Goal: Transaction & Acquisition: Download file/media

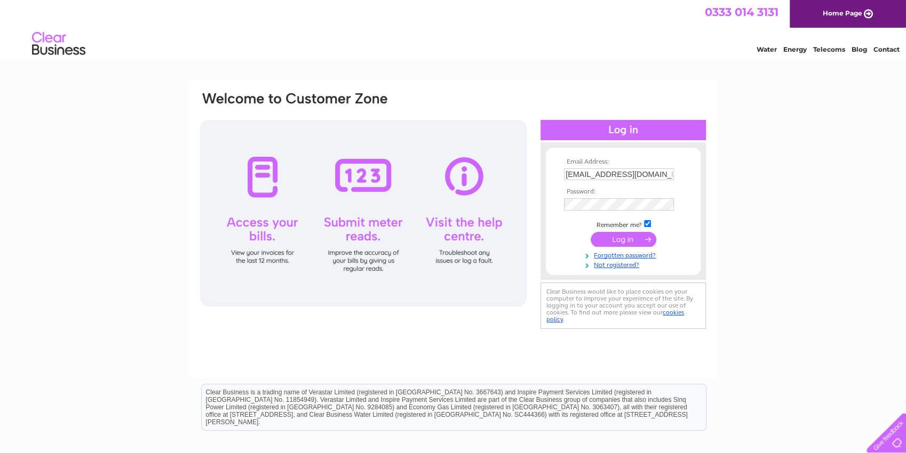
click at [627, 239] on input "submit" at bounding box center [623, 239] width 66 height 15
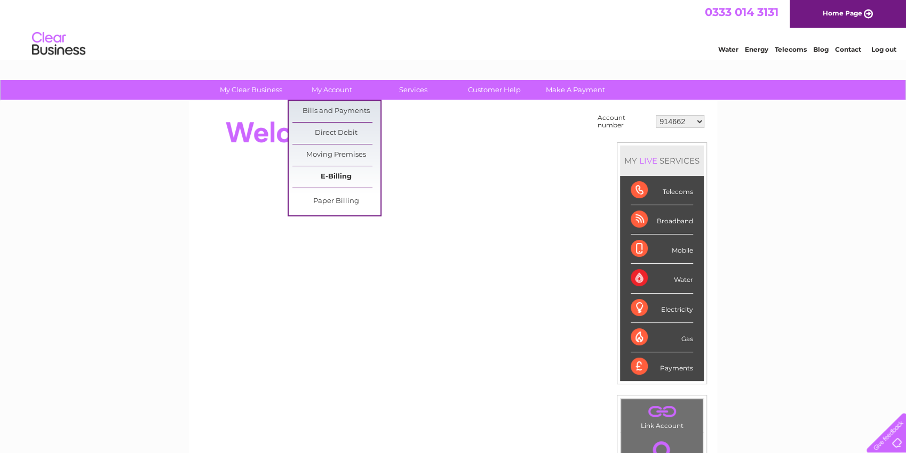
click at [331, 179] on link "E-Billing" at bounding box center [336, 176] width 88 height 21
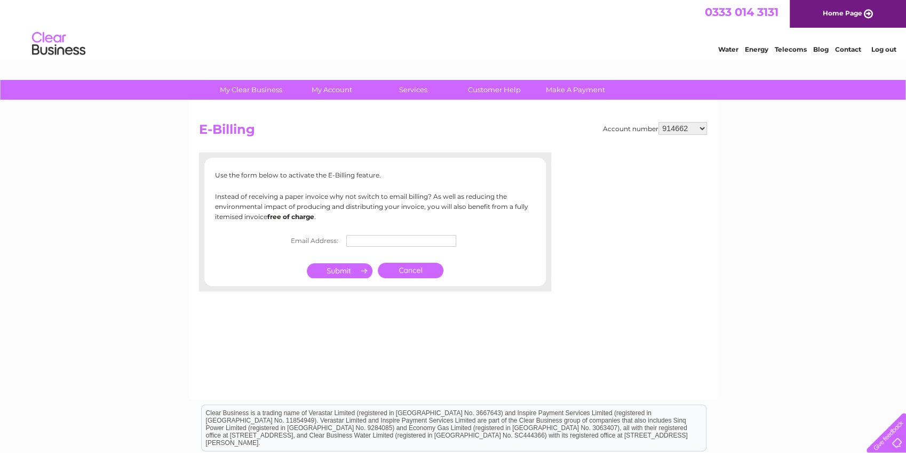
click at [404, 272] on link "Cancel" at bounding box center [411, 270] width 66 height 15
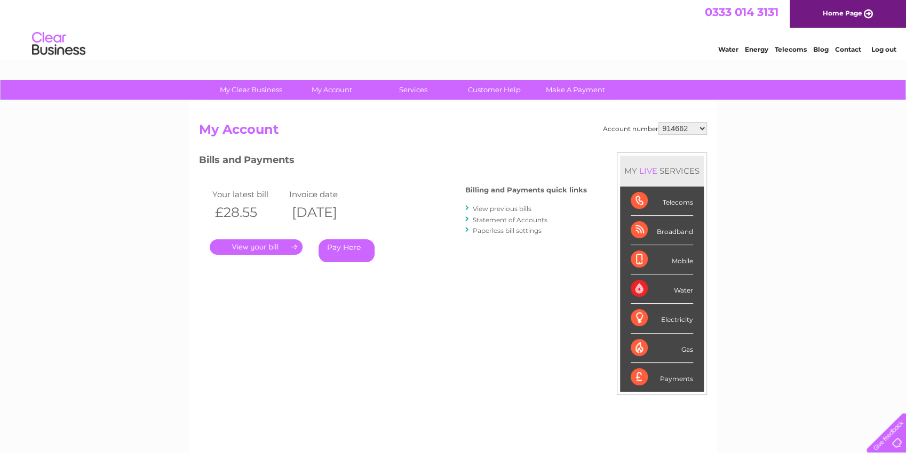
click at [658, 122] on select "914662 914663 914664 920122 30266726" at bounding box center [682, 128] width 49 height 13
select select "914663"
click option "914663" at bounding box center [0, 0] width 0 height 0
click at [658, 122] on select "914662 914663 914664 920122 30266726" at bounding box center [682, 128] width 49 height 13
select select "914664"
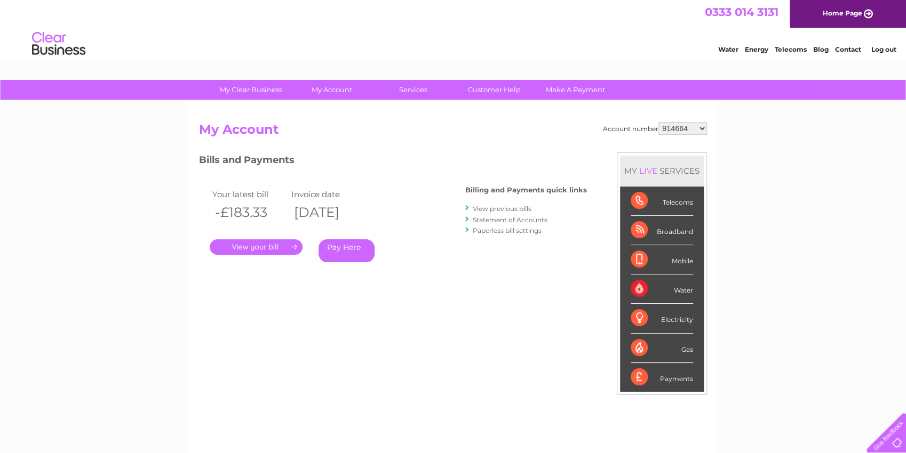
click option "914664" at bounding box center [0, 0] width 0 height 0
click at [658, 122] on select "914662 914663 914664 920122 30266726" at bounding box center [682, 128] width 49 height 13
select select "920122"
click option "920122" at bounding box center [0, 0] width 0 height 0
click at [262, 251] on link "." at bounding box center [256, 246] width 93 height 15
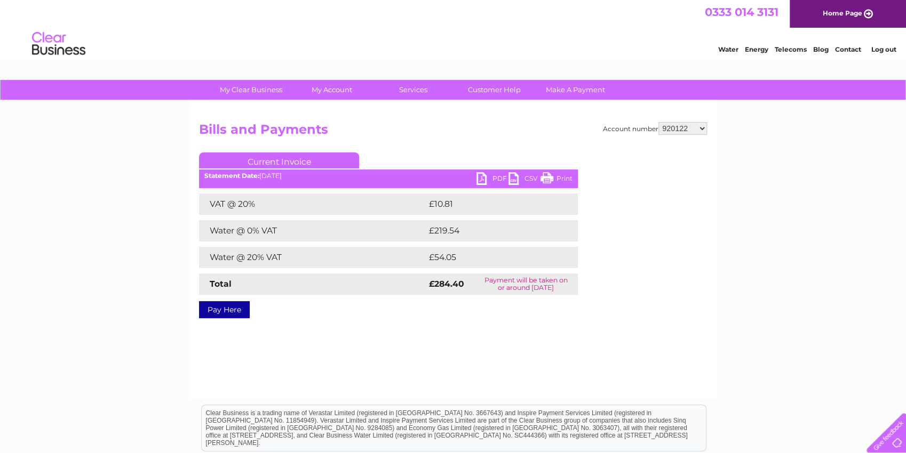
click at [490, 175] on link "PDF" at bounding box center [492, 179] width 32 height 15
click at [658, 122] on select "914662 914663 914664 920122 30266726" at bounding box center [682, 128] width 49 height 13
select select "30266726"
click option "30266726" at bounding box center [0, 0] width 0 height 0
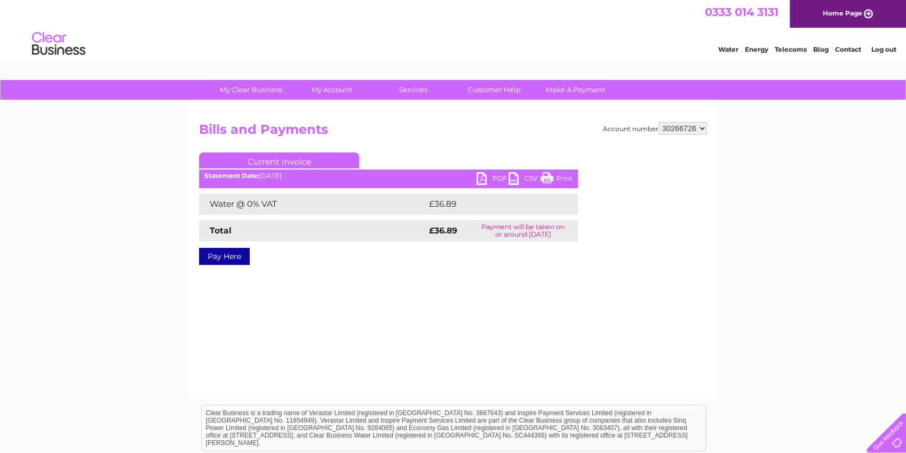
click at [501, 178] on link "PDF" at bounding box center [492, 179] width 32 height 15
